Goal: Task Accomplishment & Management: Use online tool/utility

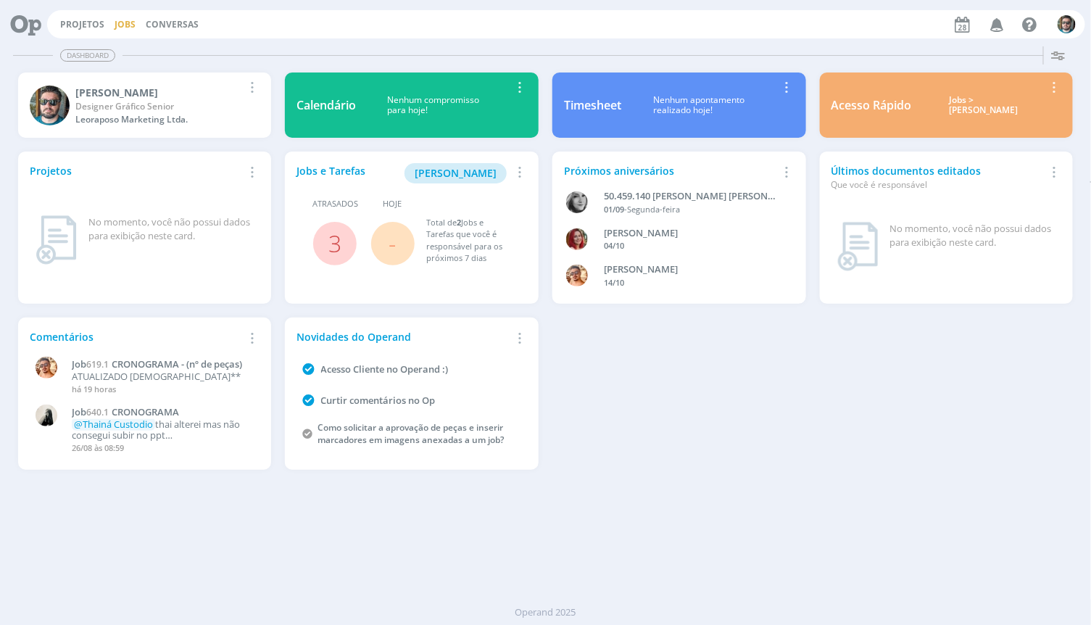
click at [130, 22] on link "Jobs" at bounding box center [125, 24] width 21 height 12
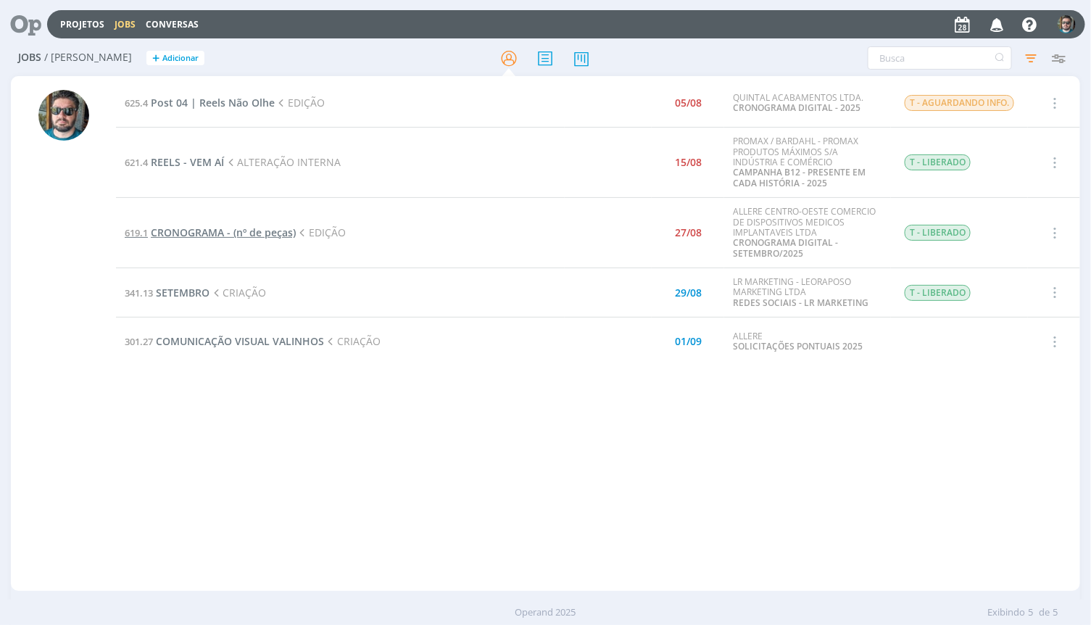
click at [220, 232] on span "CRONOGRAMA - (nº de peças)" at bounding box center [223, 232] width 145 height 14
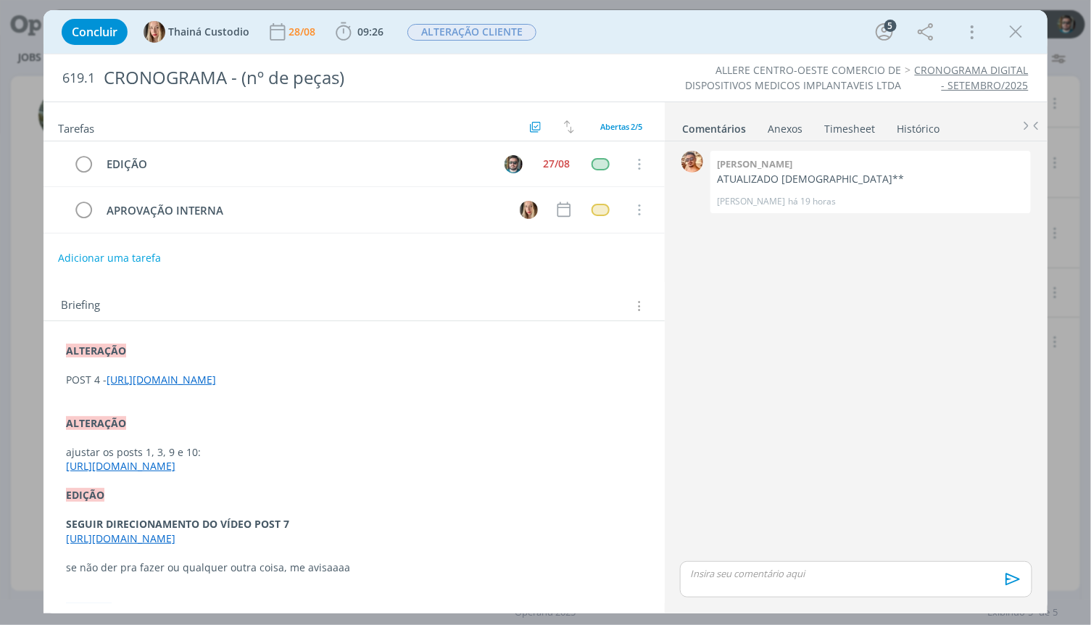
click at [216, 386] on link "[URL][DOMAIN_NAME]" at bounding box center [161, 380] width 109 height 14
click at [331, 421] on link "http:// [URL][DOMAIN_NAME]" at bounding box center [289, 421] width 143 height 19
click at [176, 473] on link "[URL][DOMAIN_NAME]" at bounding box center [121, 467] width 109 height 14
click at [256, 523] on link "[URL][DOMAIN_NAME]" at bounding box center [252, 523] width 109 height 19
click at [793, 573] on p "dialog" at bounding box center [856, 573] width 329 height 13
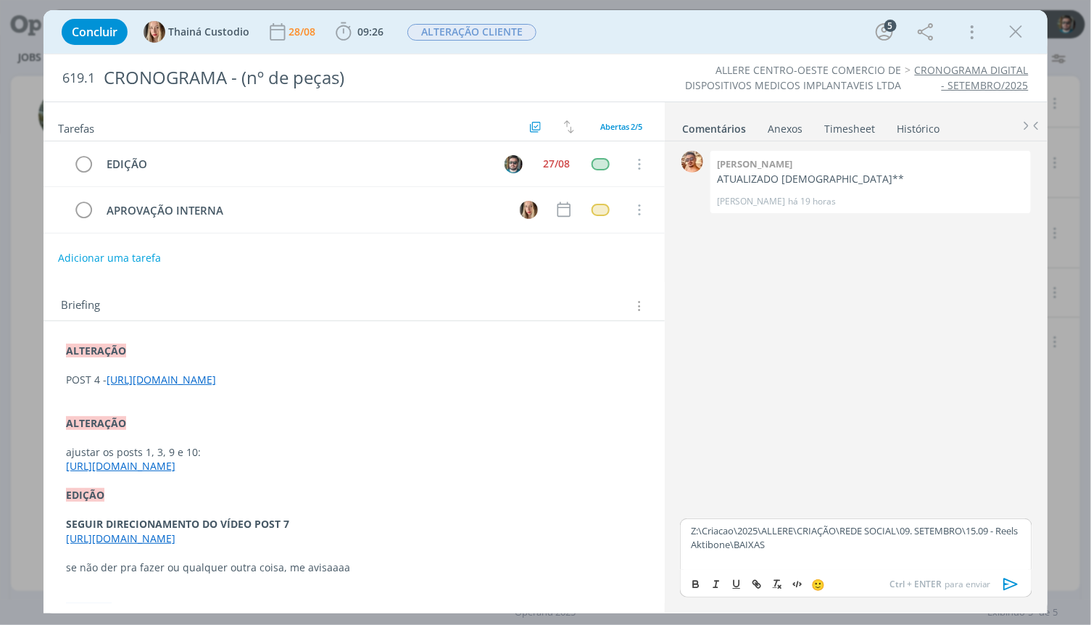
click at [1015, 583] on icon "dialog" at bounding box center [1010, 584] width 14 height 12
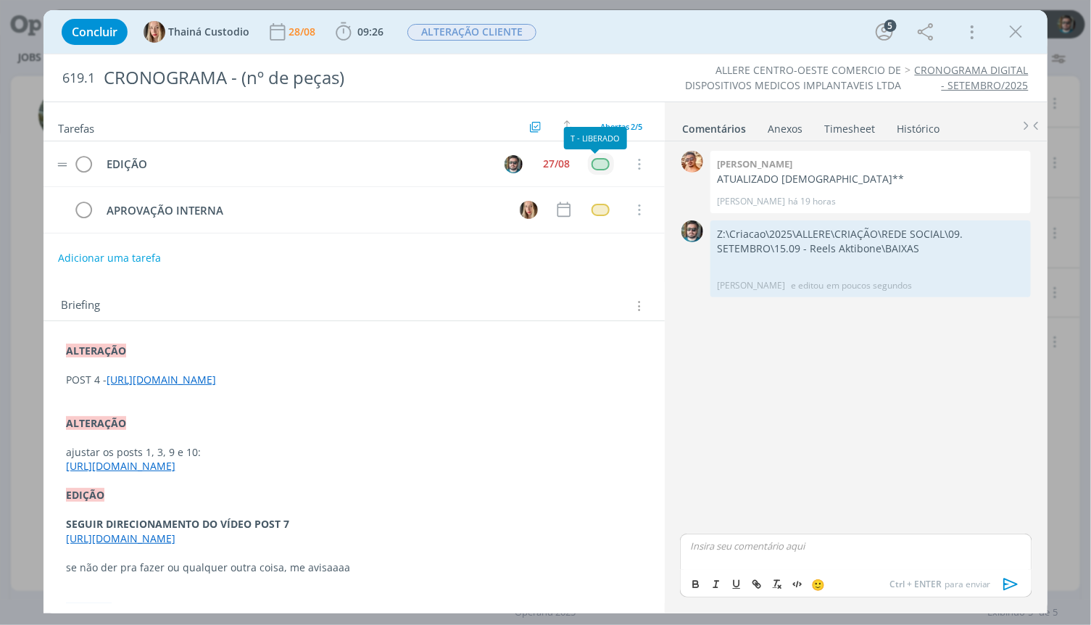
click at [599, 165] on div "dialog" at bounding box center [601, 164] width 18 height 12
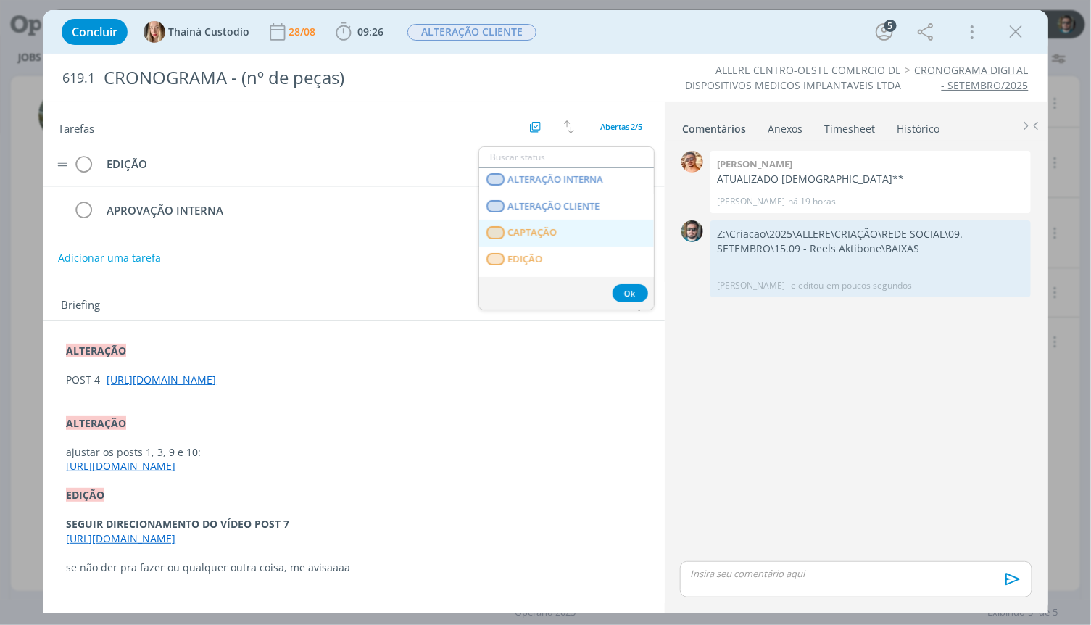
scroll to position [241, 0]
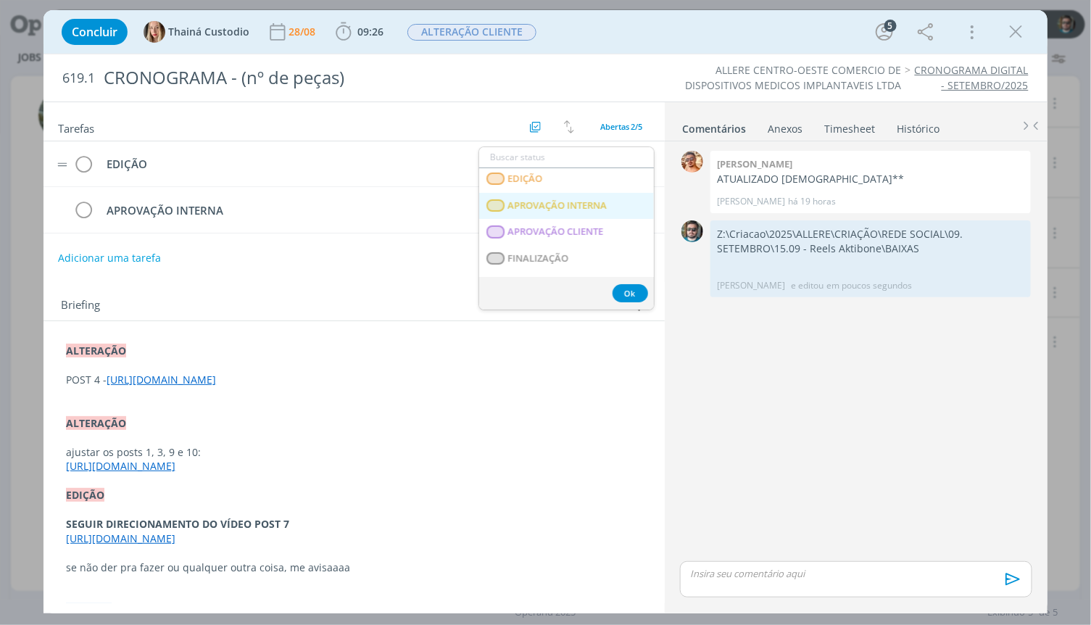
click at [547, 206] on span "APROVAÇÃO INTERNA" at bounding box center [557, 206] width 99 height 12
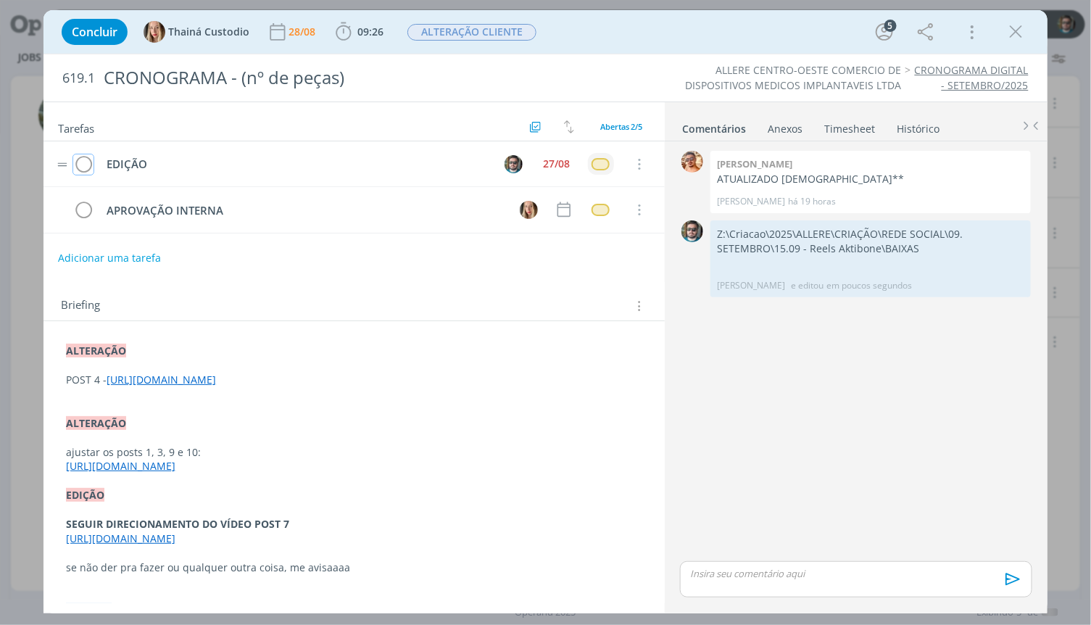
drag, startPoint x: 76, startPoint y: 167, endPoint x: 97, endPoint y: 168, distance: 21.1
click at [77, 167] on icon "dialog" at bounding box center [83, 165] width 20 height 22
click at [451, 34] on span "ALTERAÇÃO CLIENTE" at bounding box center [471, 32] width 129 height 17
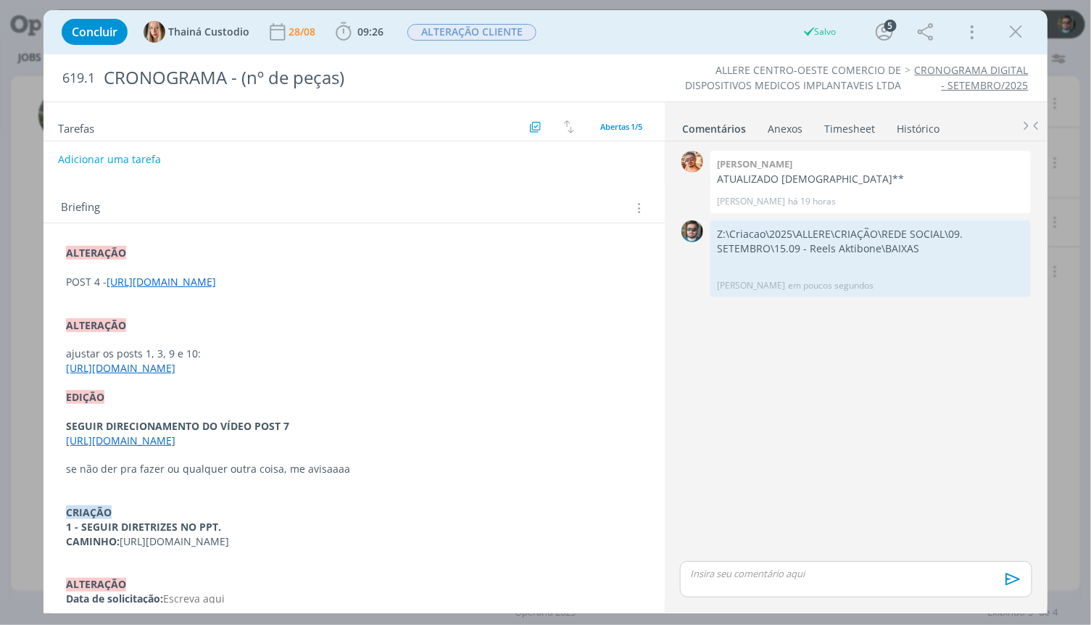
scroll to position [80, 0]
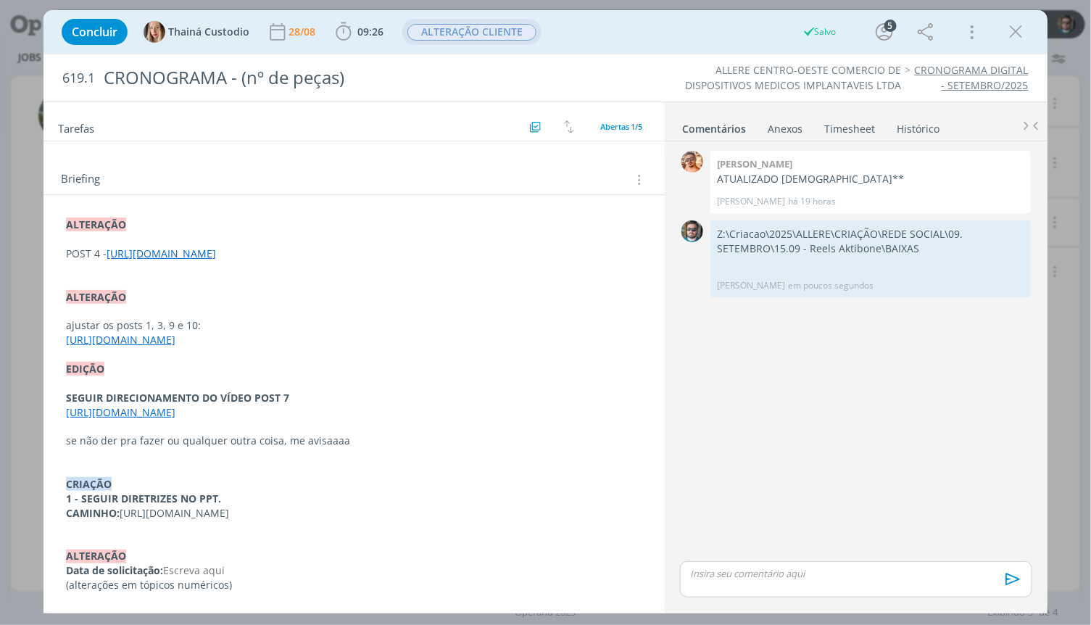
click at [468, 34] on span "ALTERAÇÃO CLIENTE" at bounding box center [471, 32] width 129 height 17
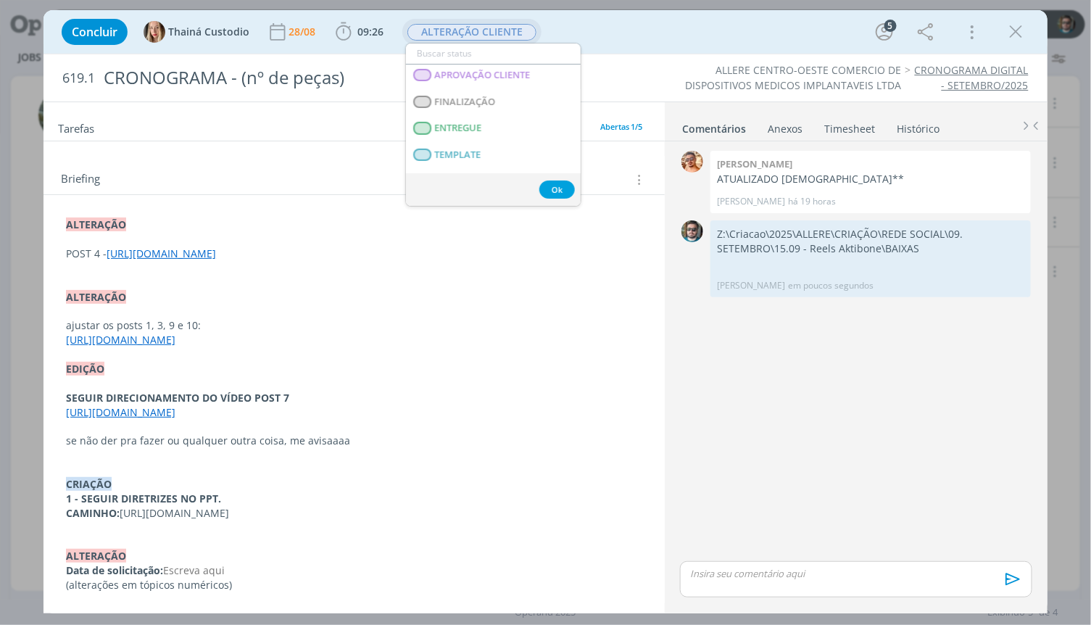
scroll to position [161, 0]
click at [483, 126] on span "APROVAÇÃO INTERNA" at bounding box center [484, 129] width 99 height 12
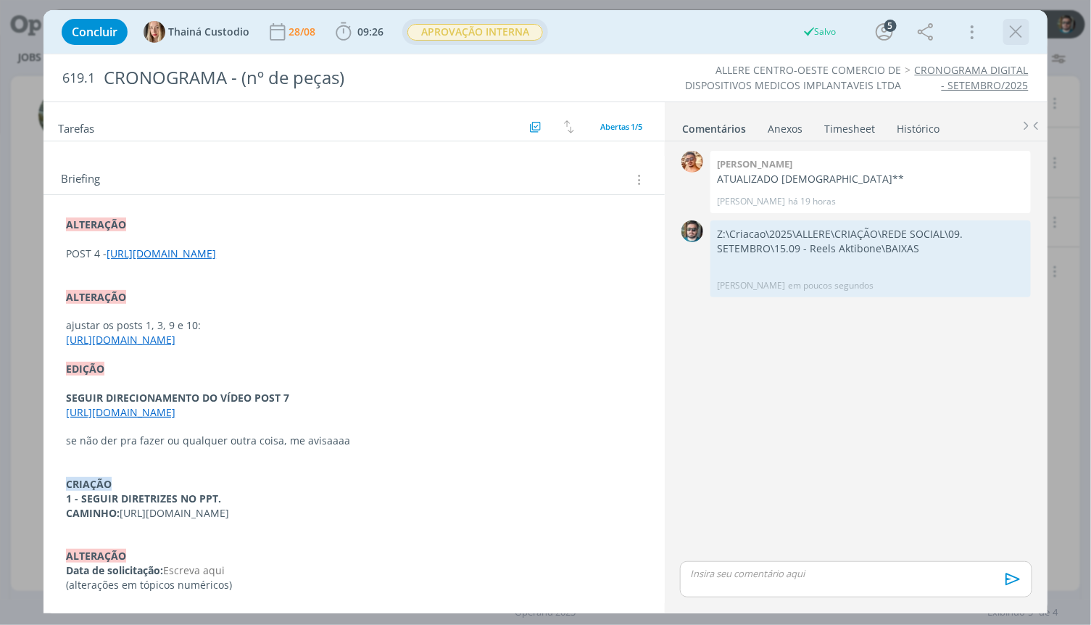
click at [1017, 30] on icon "dialog" at bounding box center [1016, 32] width 22 height 22
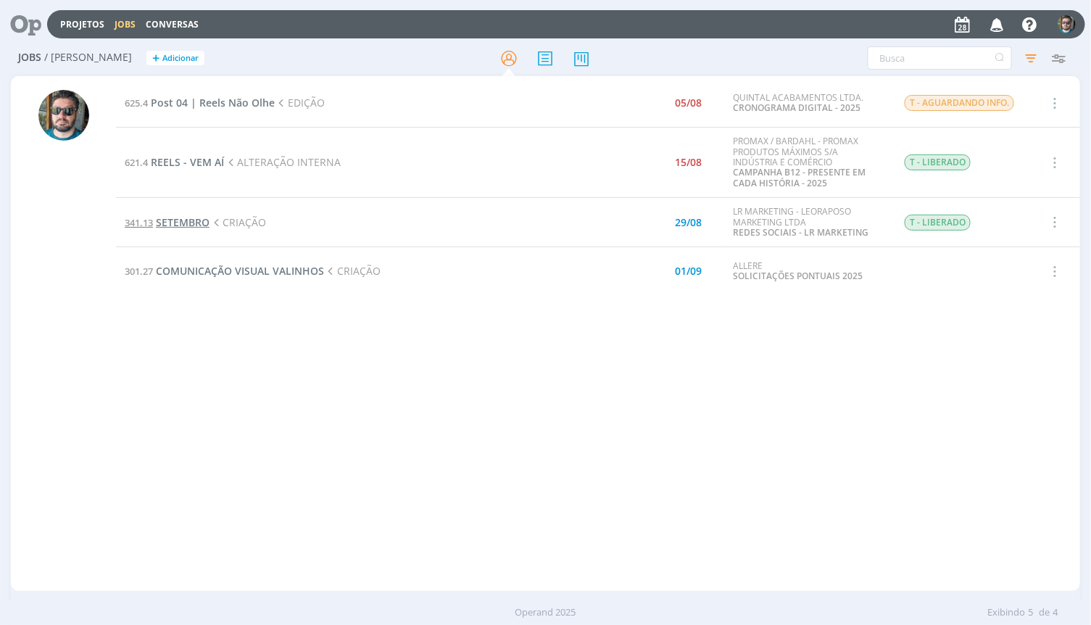
click at [191, 221] on span "SETEMBRO" at bounding box center [183, 222] width 54 height 14
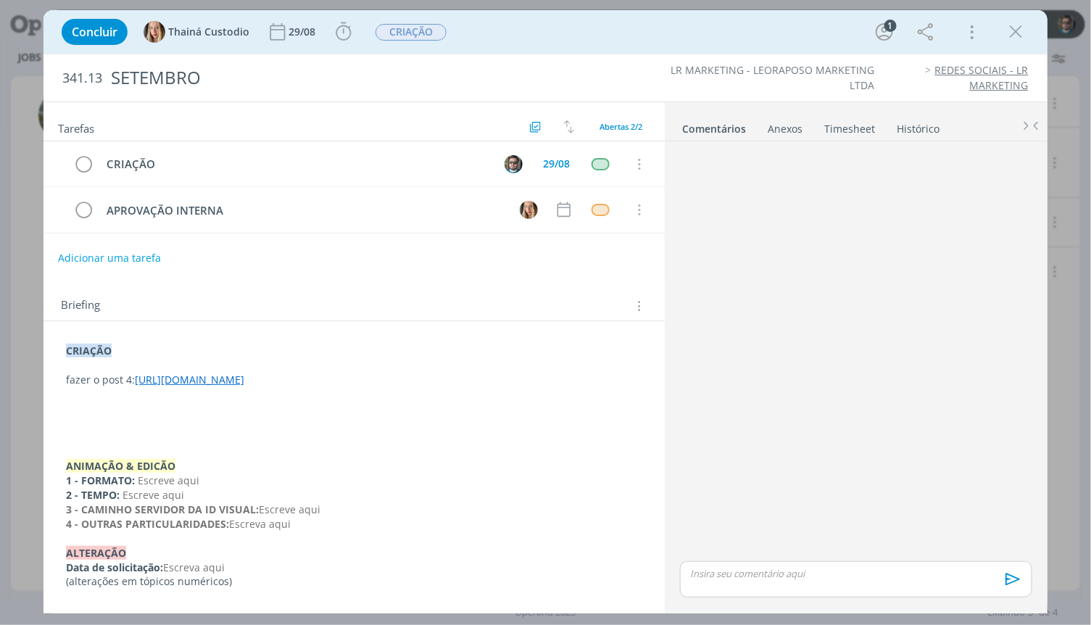
click at [232, 381] on link "[URL][DOMAIN_NAME]" at bounding box center [189, 380] width 109 height 14
click at [286, 420] on link "http:// [URL][DOMAIN_NAME]" at bounding box center [311, 421] width 143 height 19
drag, startPoint x: 341, startPoint y: 394, endPoint x: 136, endPoint y: 377, distance: 205.8
click at [136, 377] on p "fazer o post 4: [URL][DOMAIN_NAME]" at bounding box center [354, 380] width 575 height 14
copy link "[URL][DOMAIN_NAME]"
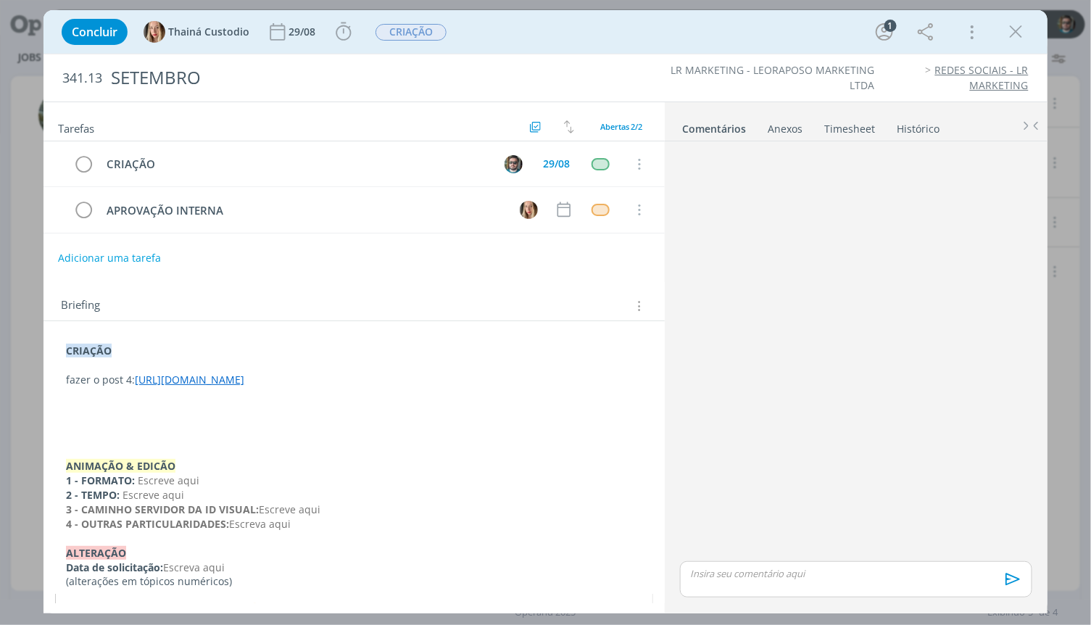
click at [778, 128] on div "Anexos 0" at bounding box center [785, 129] width 35 height 14
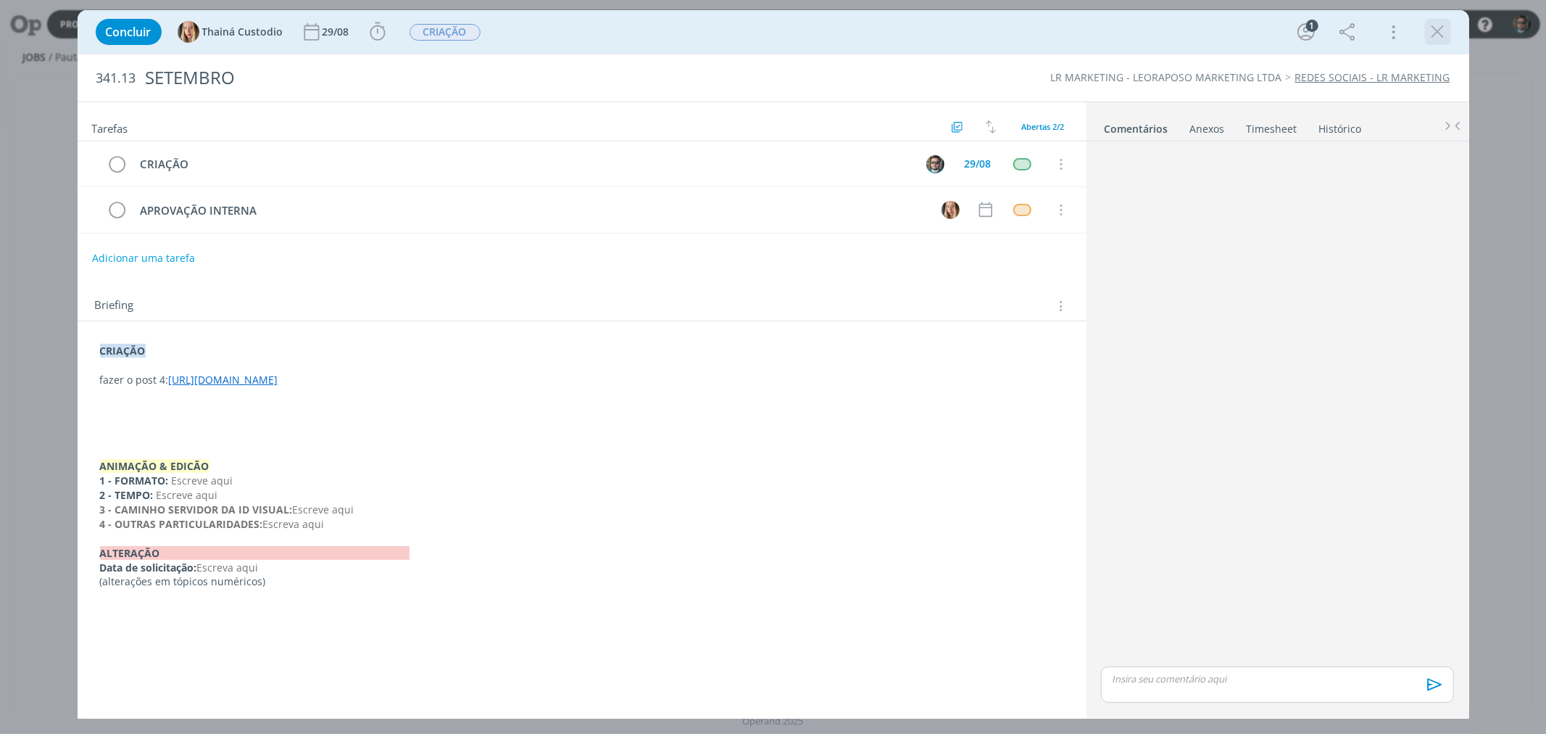
click at [1090, 28] on icon "dialog" at bounding box center [1438, 32] width 22 height 22
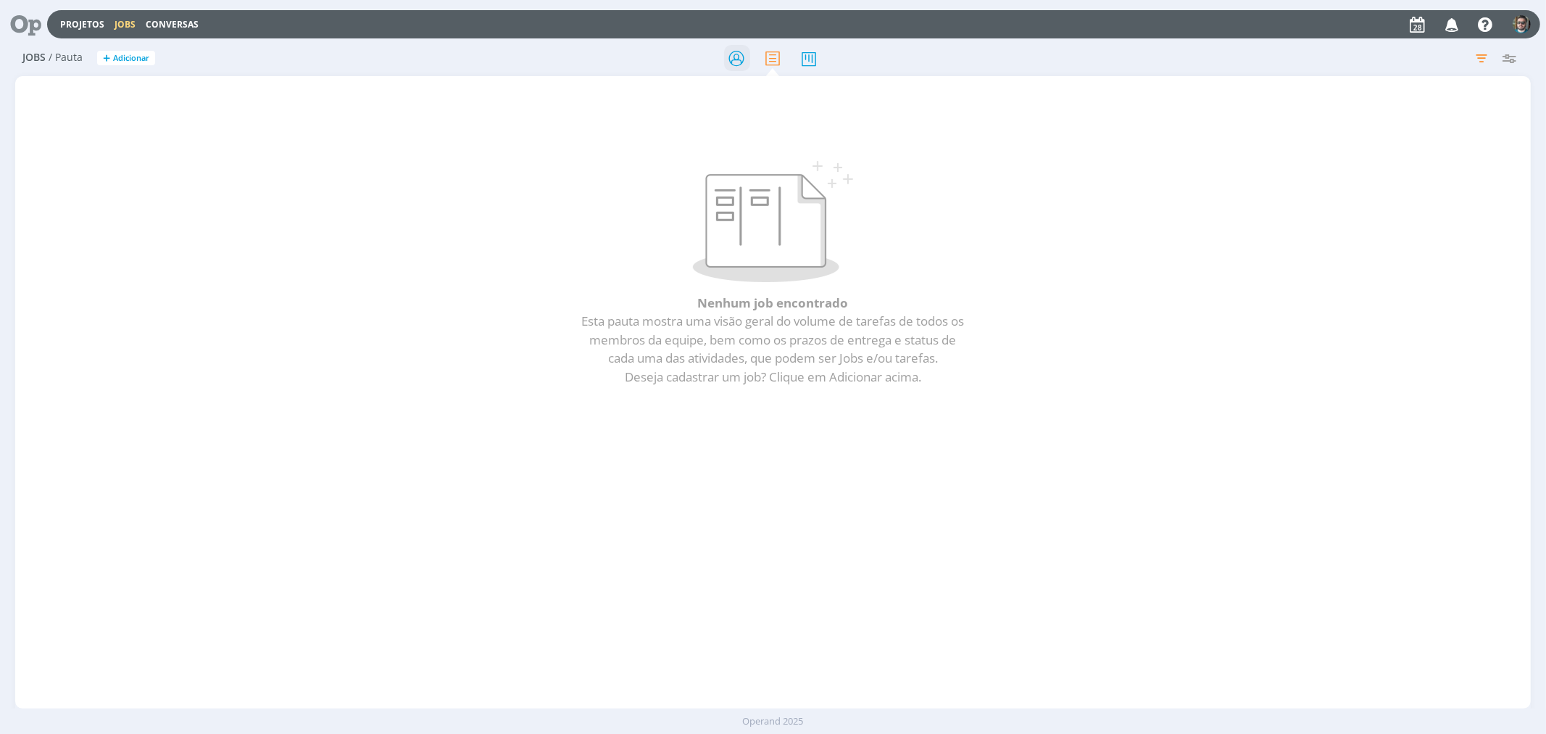
click at [734, 59] on icon at bounding box center [736, 58] width 26 height 28
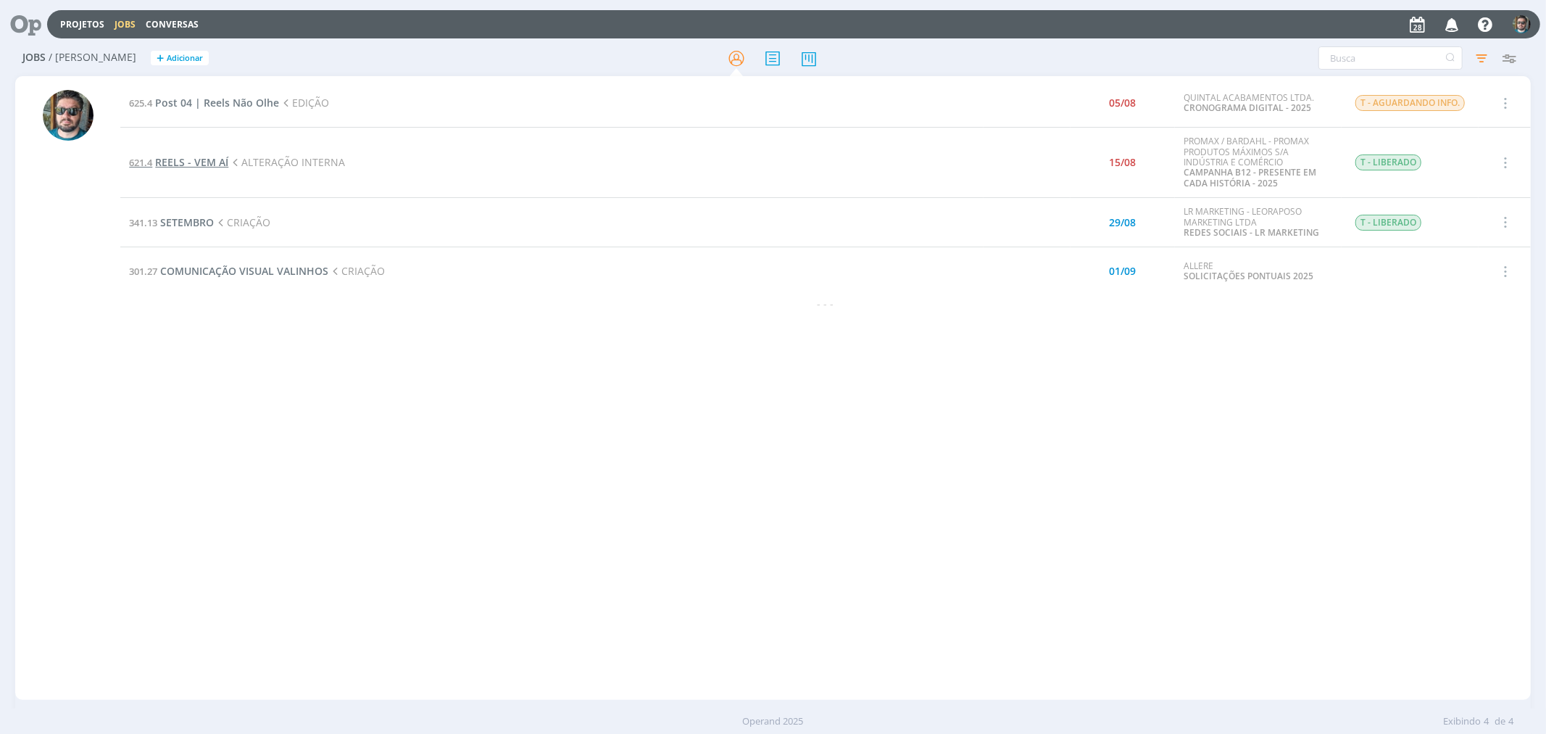
click at [202, 163] on span "REELS - VEM AÍ" at bounding box center [191, 162] width 73 height 14
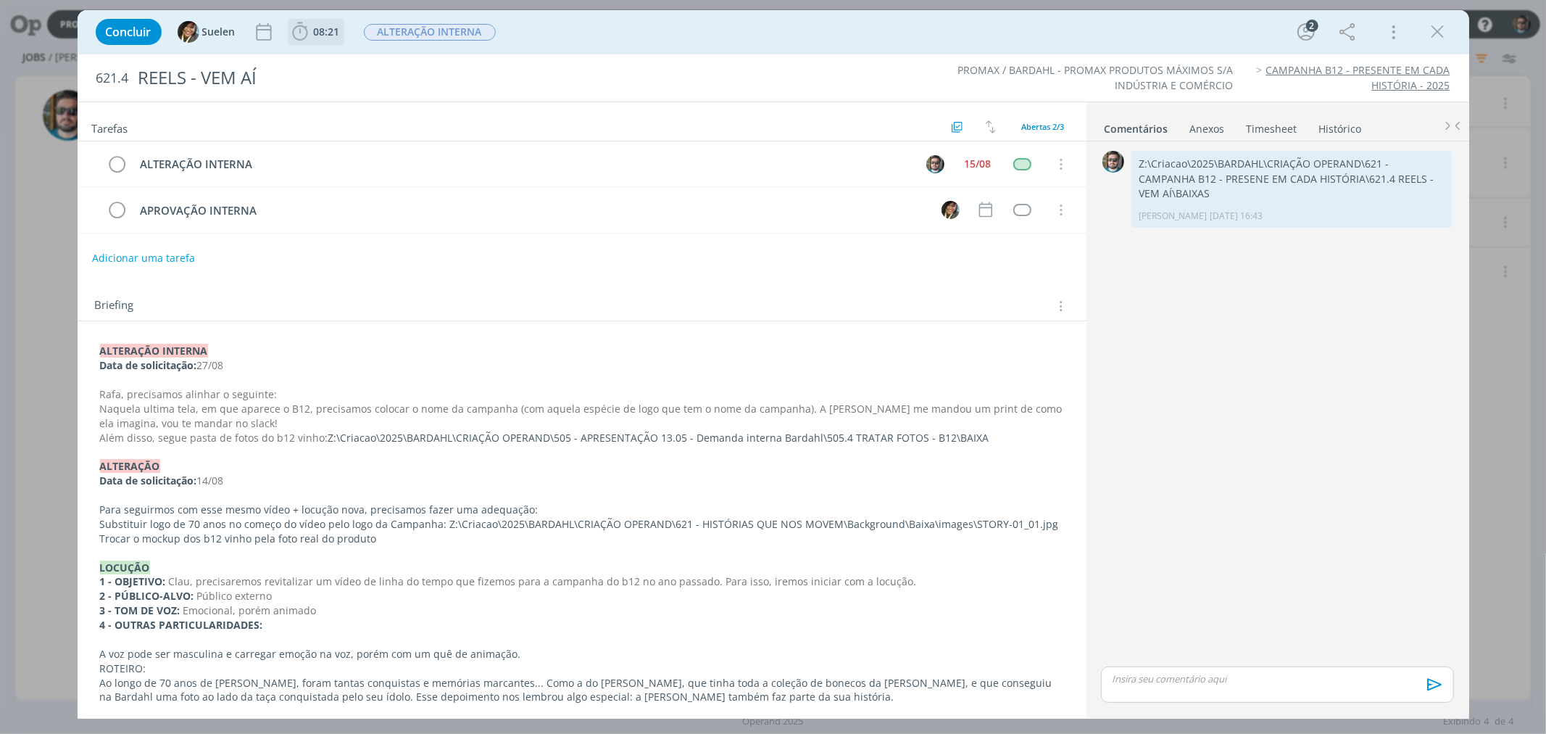
click at [330, 33] on span "08:21" at bounding box center [327, 32] width 26 height 14
click at [350, 55] on button "Iniciar" at bounding box center [335, 64] width 57 height 20
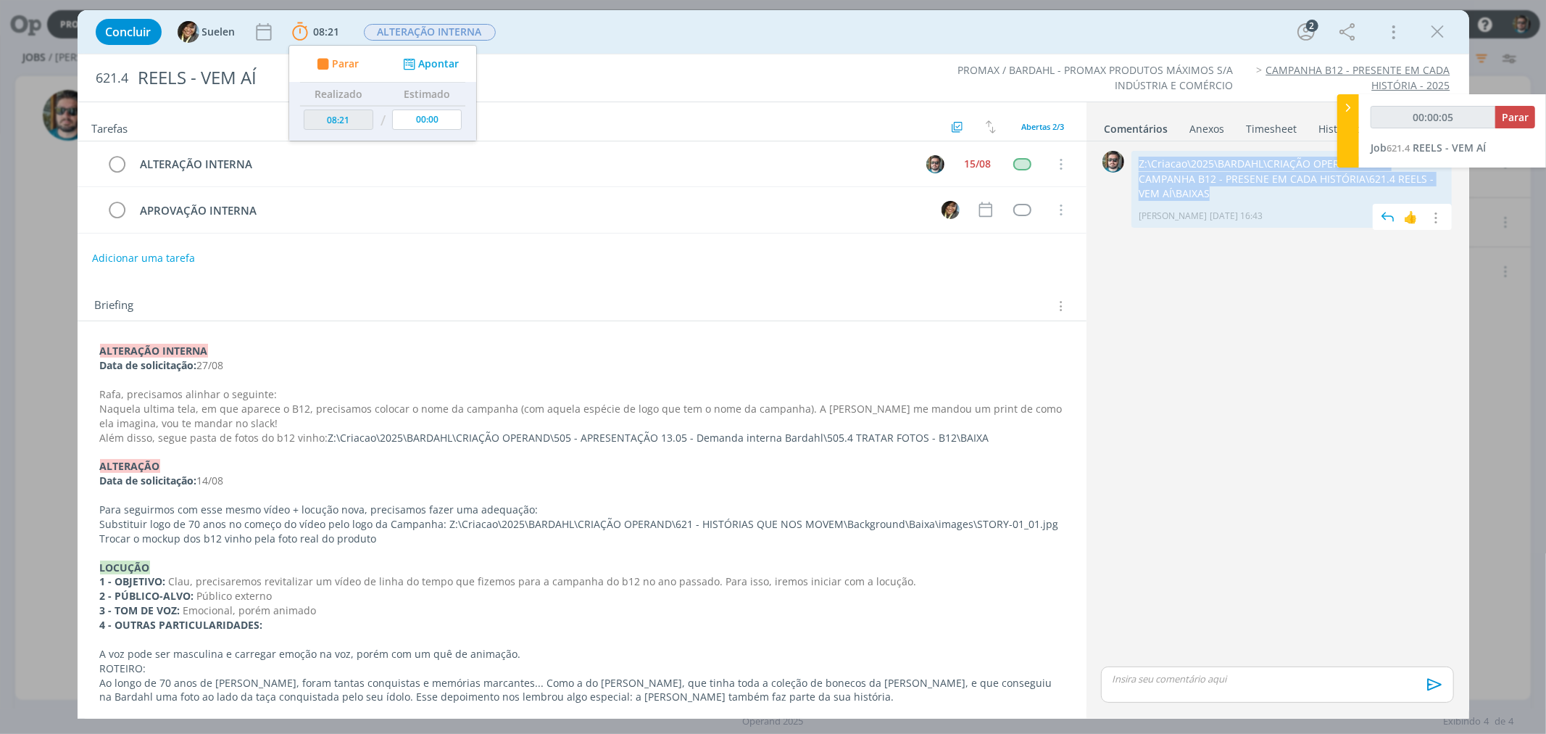
drag, startPoint x: 1443, startPoint y: 178, endPoint x: 1138, endPoint y: 165, distance: 305.5
click at [1090, 165] on div "Z:\Criacao\2025\BARDAHL\CRIAÇÃO OPERAND\621 - CAMPANHA B12 - PRESENE EM CADA HI…" at bounding box center [1292, 189] width 320 height 77
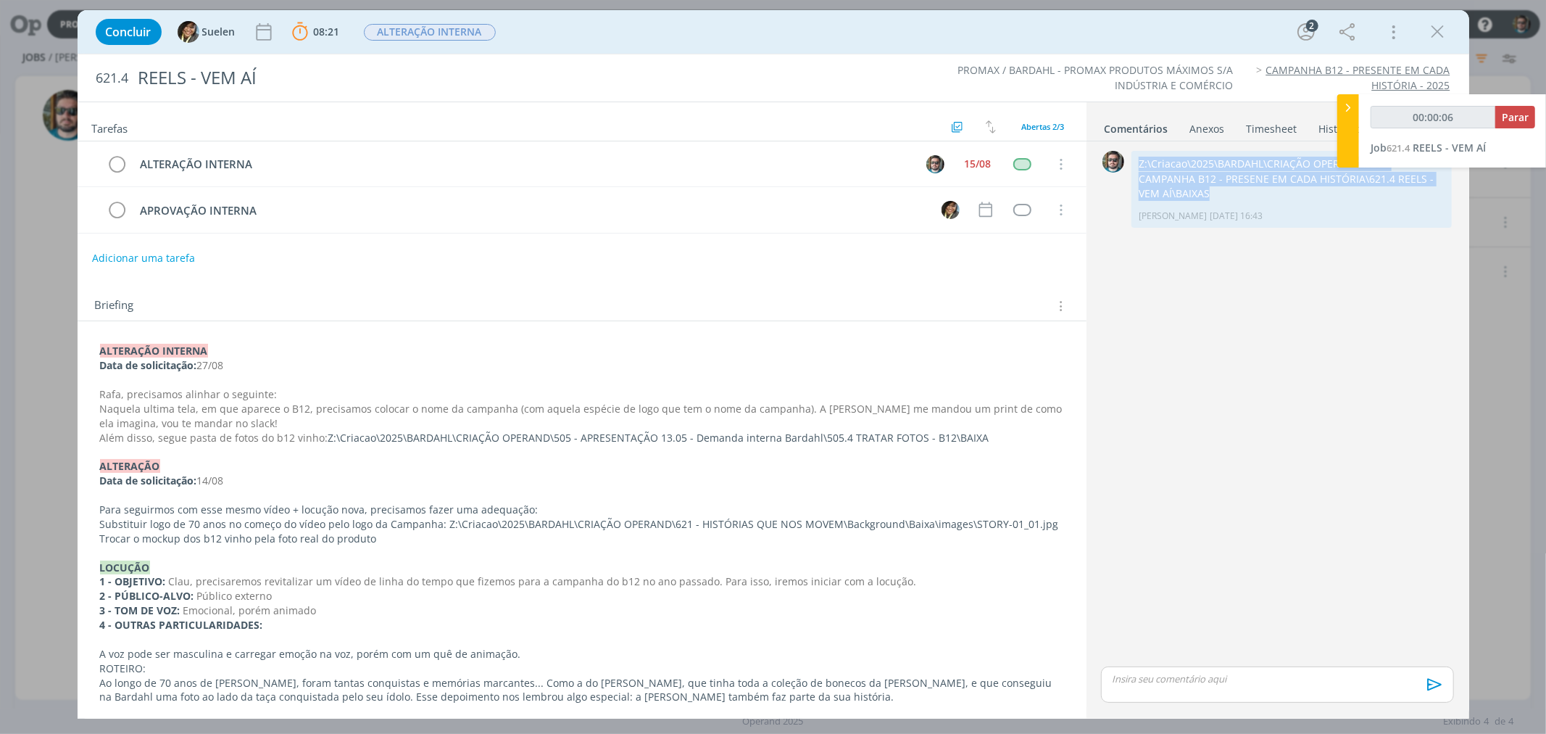
copy p "Z:\Criacao\2025\BARDAHL\CRIAÇÃO OPERAND\621 - CAMPANHA B12 - PRESENE EM CADA HI…"
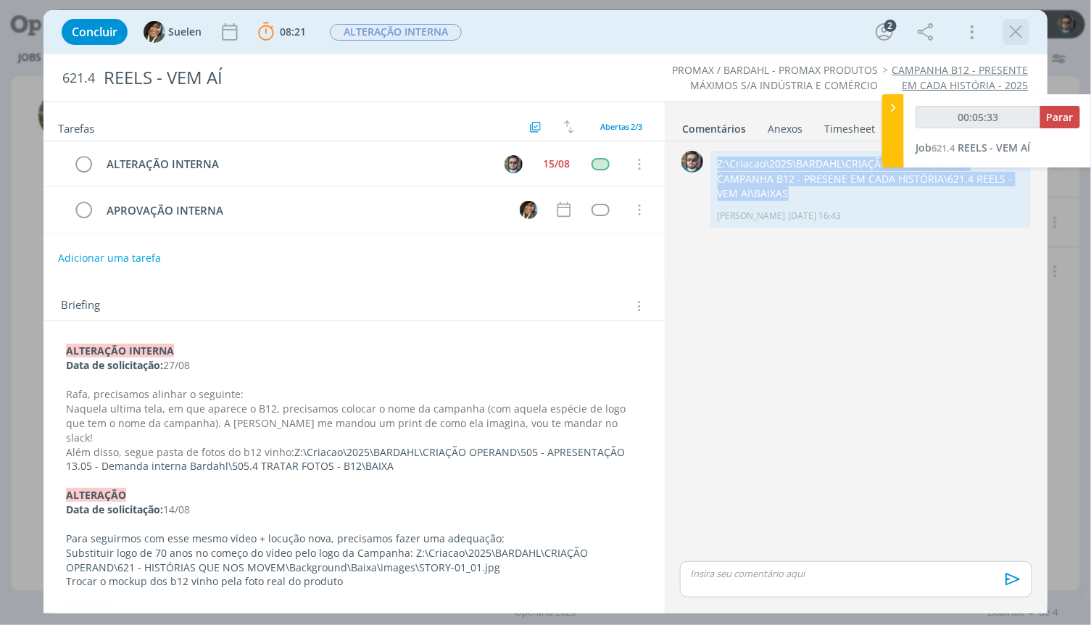
click at [1017, 35] on icon "dialog" at bounding box center [1016, 32] width 22 height 22
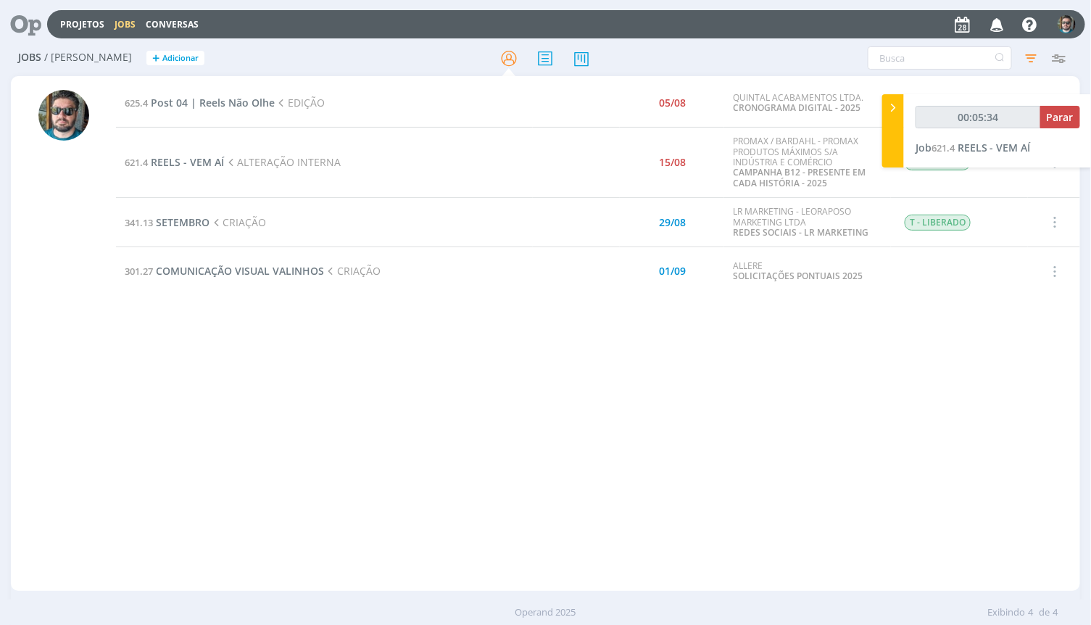
type input "00:05:35"
click at [1062, 120] on span "Parar" at bounding box center [1060, 117] width 27 height 14
